Goal: Task Accomplishment & Management: Manage account settings

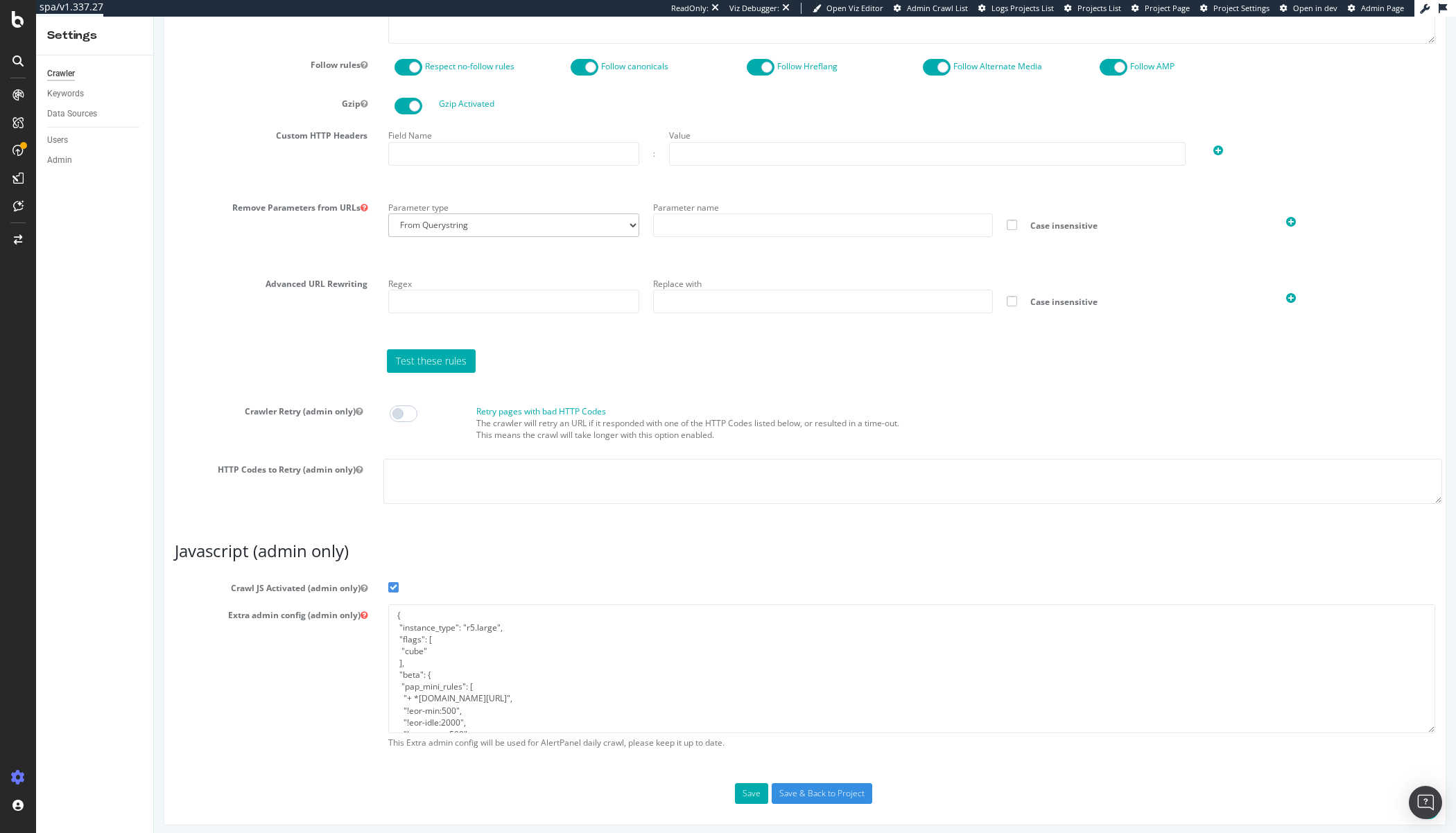
scroll to position [827, 0]
